Goal: Transaction & Acquisition: Purchase product/service

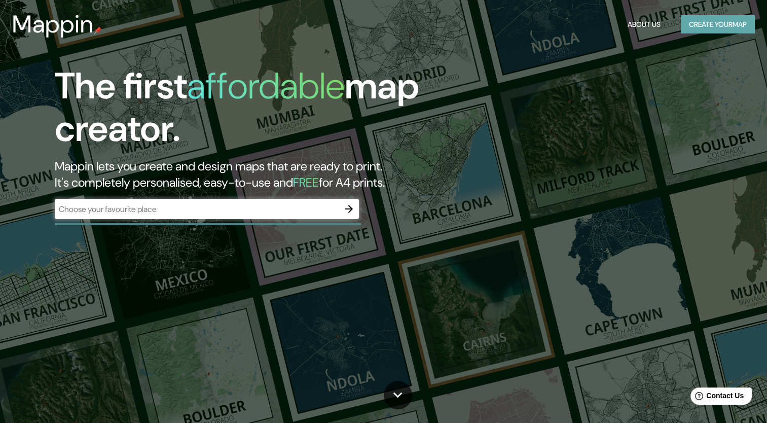
click at [712, 17] on button "Create your map" at bounding box center [718, 24] width 74 height 19
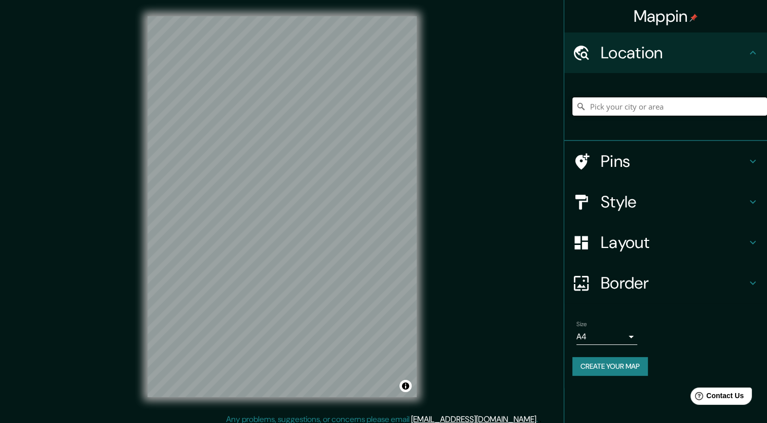
click at [625, 109] on input "Pick your city or area" at bounding box center [670, 106] width 195 height 18
paste input "Pl. [STREET_ADDRESS][PERSON_NAME]"
type input "[PERSON_NAME], [GEOGRAPHIC_DATA], [GEOGRAPHIC_DATA]"
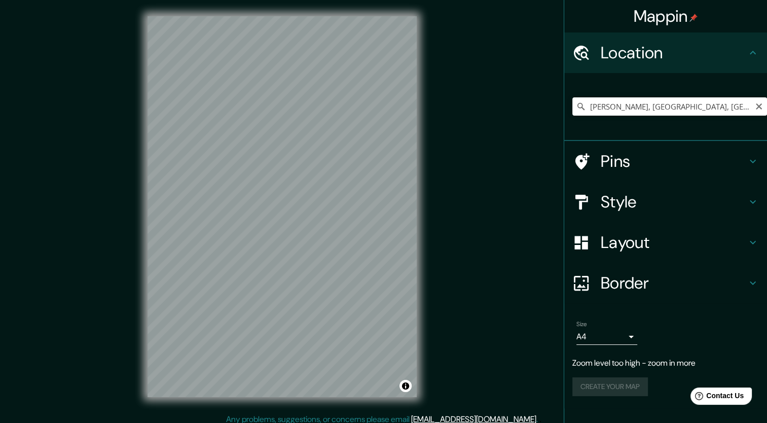
click at [762, 109] on icon "Clear" at bounding box center [759, 106] width 8 height 8
paste input "Pl. [STREET_ADDRESS][PERSON_NAME]"
type input "[PERSON_NAME], [GEOGRAPHIC_DATA], [GEOGRAPHIC_DATA]"
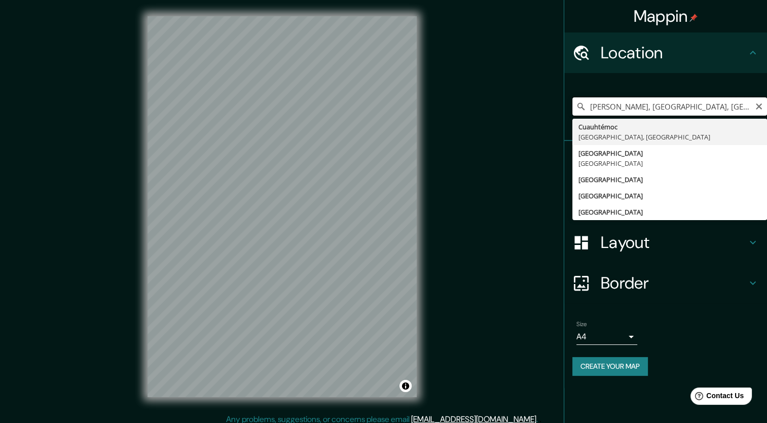
click at [763, 107] on input "[PERSON_NAME], [GEOGRAPHIC_DATA], [GEOGRAPHIC_DATA]" at bounding box center [670, 106] width 195 height 18
click at [760, 109] on icon "Clear" at bounding box center [759, 106] width 8 height 8
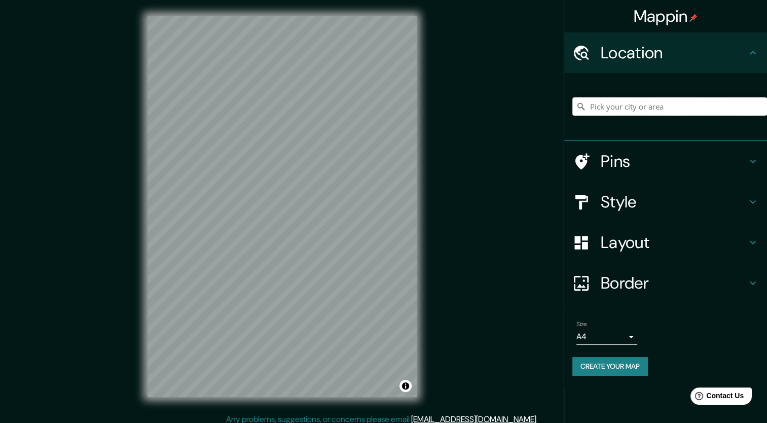
paste input "Pl. [STREET_ADDRESS][PERSON_NAME]"
click at [718, 107] on input "[PERSON_NAME], [GEOGRAPHIC_DATA], [GEOGRAPHIC_DATA]" at bounding box center [670, 106] width 195 height 18
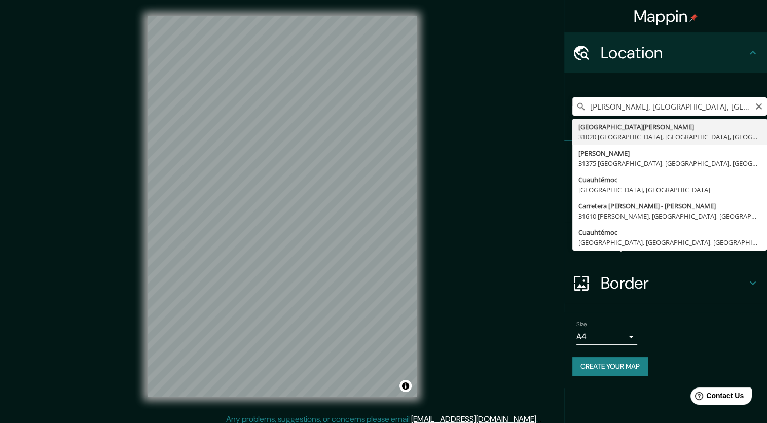
click at [718, 107] on input "[PERSON_NAME], [GEOGRAPHIC_DATA], [GEOGRAPHIC_DATA]" at bounding box center [670, 106] width 195 height 18
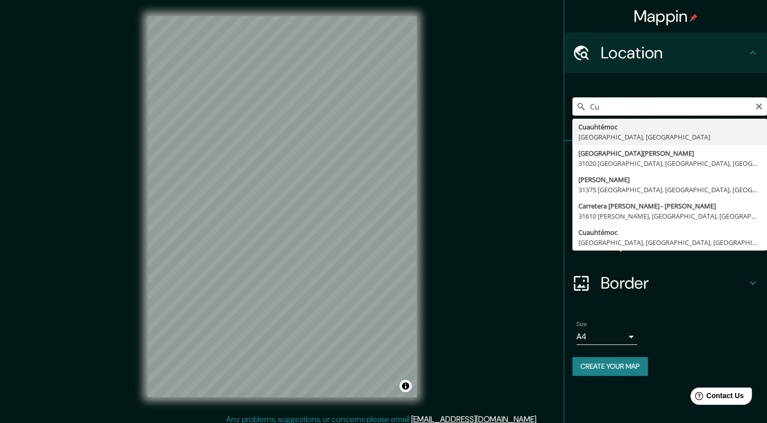
type input "C"
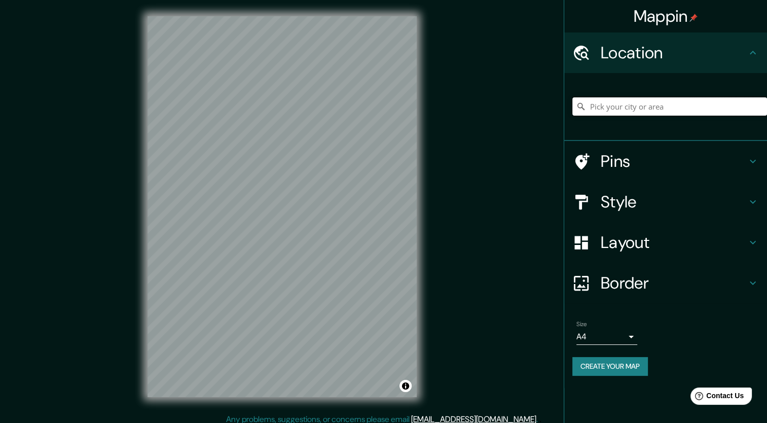
paste input "Pl. [STREET_ADDRESS][PERSON_NAME]"
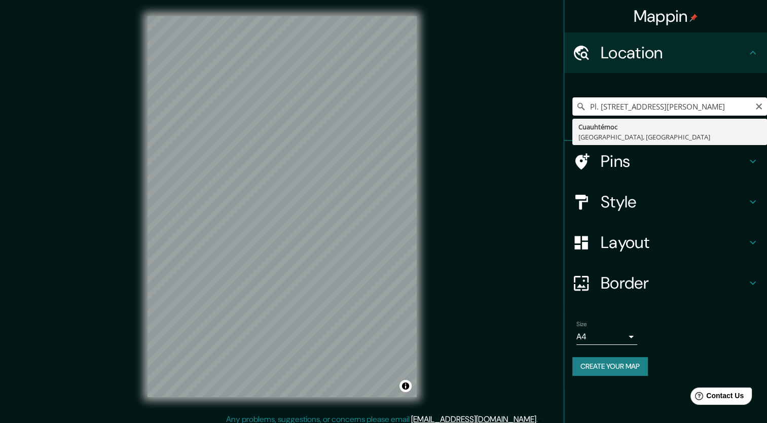
click at [692, 108] on input "Pl. [STREET_ADDRESS][PERSON_NAME]" at bounding box center [670, 106] width 195 height 18
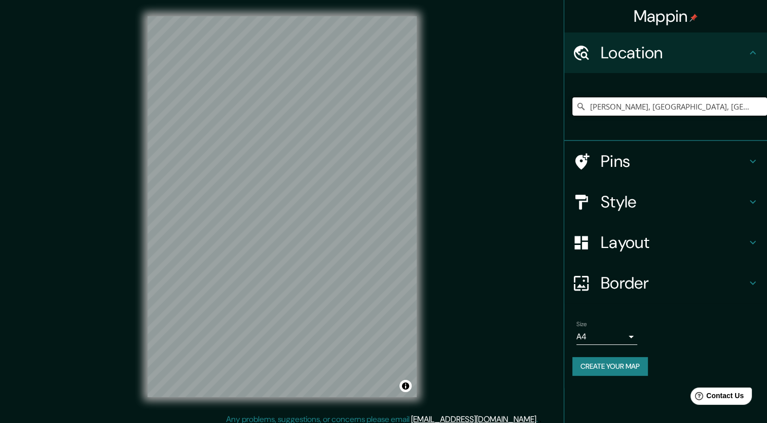
type input "[PERSON_NAME], [GEOGRAPHIC_DATA], [GEOGRAPHIC_DATA]"
click at [757, 106] on icon "Clear" at bounding box center [759, 106] width 8 height 8
paste input "Pl. [STREET_ADDRESS][PERSON_NAME]"
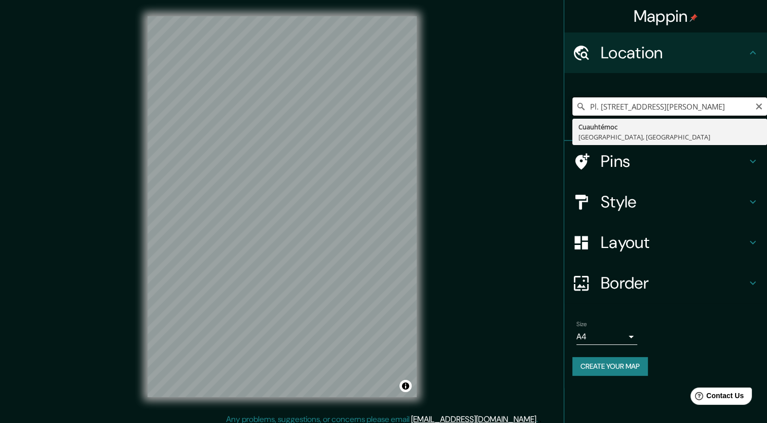
click at [619, 106] on input "Pl. [STREET_ADDRESS][PERSON_NAME]" at bounding box center [670, 106] width 195 height 18
drag, startPoint x: 667, startPoint y: 104, endPoint x: 590, endPoint y: 113, distance: 77.5
click at [590, 113] on input "Pl. [STREET_ADDRESS][PERSON_NAME]" at bounding box center [670, 106] width 195 height 18
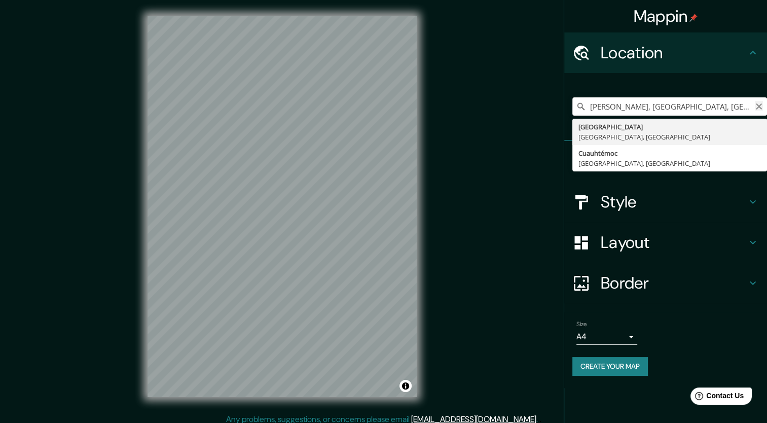
type input "[PERSON_NAME], [GEOGRAPHIC_DATA], [GEOGRAPHIC_DATA]"
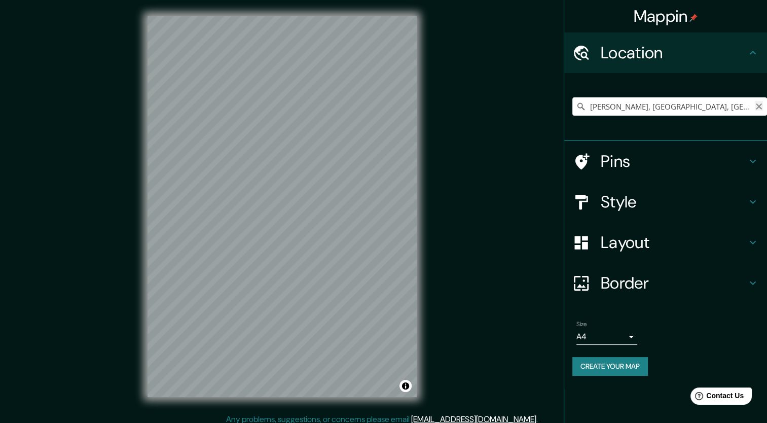
click at [758, 104] on icon "Clear" at bounding box center [759, 106] width 6 height 6
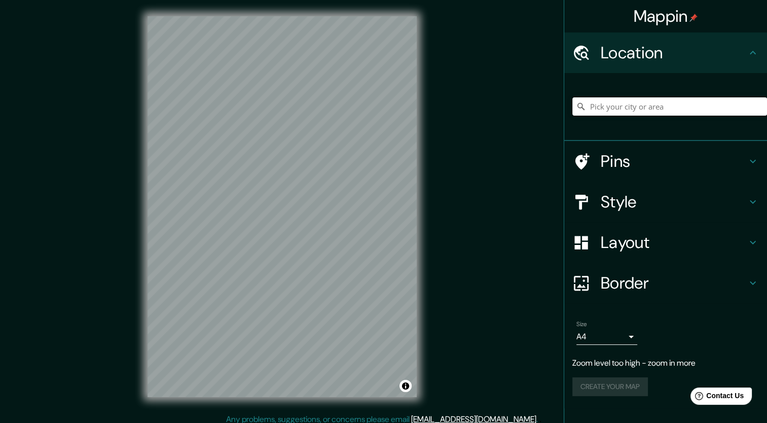
click at [613, 106] on input "Pick your city or area" at bounding box center [670, 106] width 195 height 18
paste input "[STREET_ADDRESS][PERSON_NAME]"
type input "[STREET_ADDRESS]"
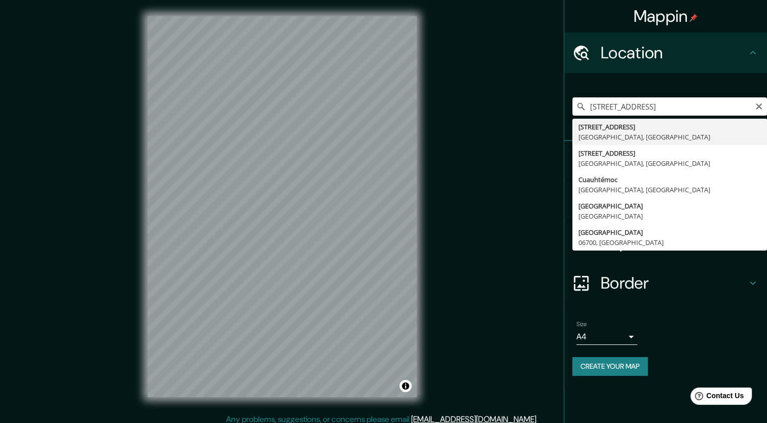
click at [635, 101] on input "[STREET_ADDRESS]" at bounding box center [670, 106] width 195 height 18
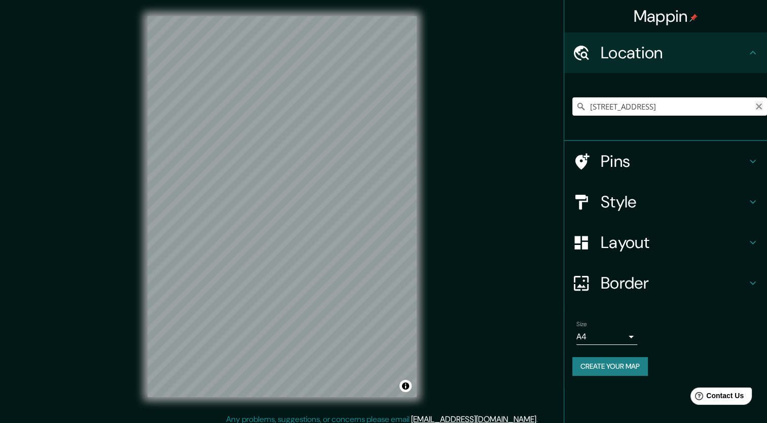
click at [760, 107] on icon "Clear" at bounding box center [759, 106] width 8 height 8
click at [668, 108] on input "Pick your city or area" at bounding box center [670, 106] width 195 height 18
paste input "Parque [STREET_ADDRESS][PERSON_NAME], CDMX"
type input "[GEOGRAPHIC_DATA], [GEOGRAPHIC_DATA]"
click at [755, 104] on icon "Clear" at bounding box center [759, 106] width 8 height 8
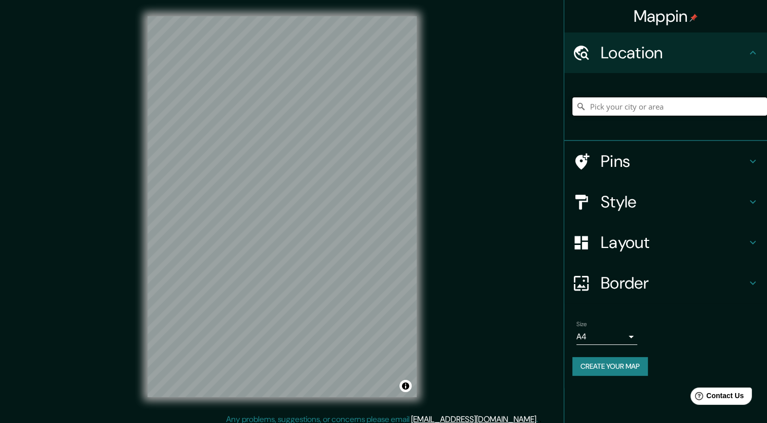
click at [704, 105] on input "Pick your city or area" at bounding box center [670, 106] width 195 height 18
paste input "[STREET_ADDRESS][PERSON_NAME]"
type input "[STREET_ADDRESS]"
click at [253, 279] on div at bounding box center [254, 280] width 8 height 8
